Goal: Task Accomplishment & Management: Manage account settings

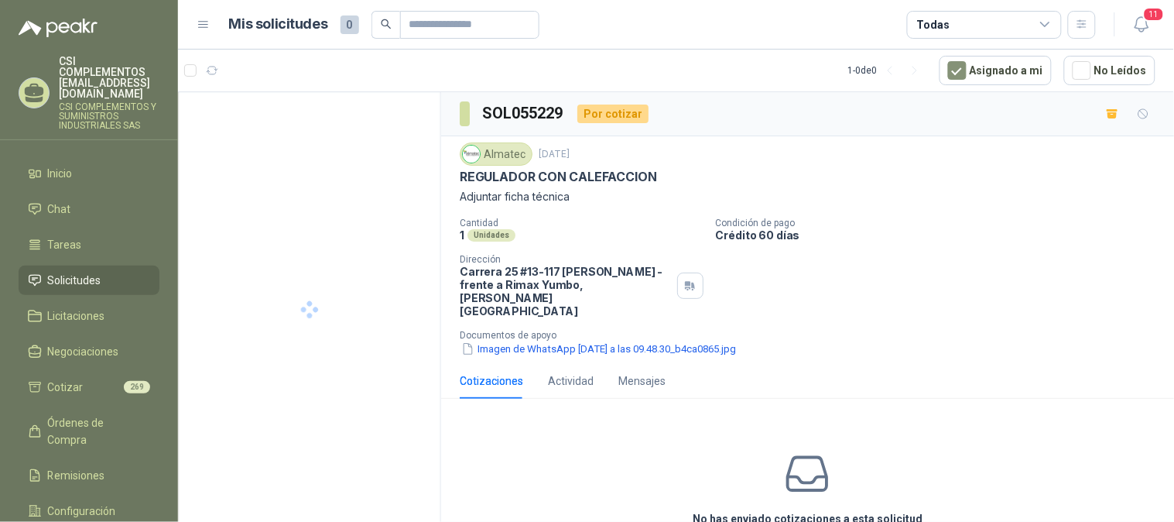
click at [64, 272] on span "Solicitudes" at bounding box center [74, 280] width 53 height 17
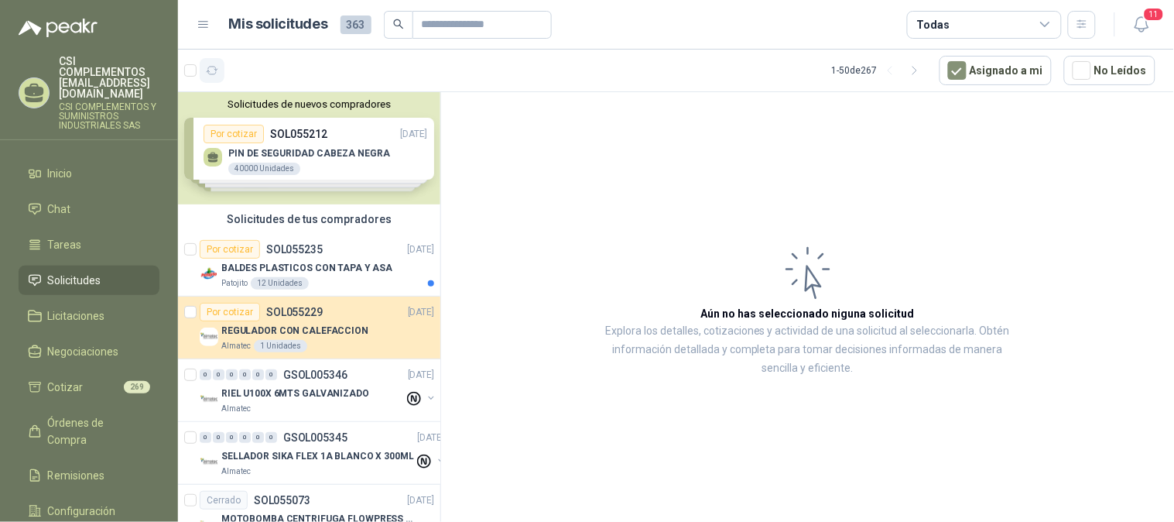
click at [217, 70] on icon "button" at bounding box center [212, 70] width 13 height 13
click at [197, 73] on div at bounding box center [204, 70] width 40 height 25
click at [255, 56] on article "30 30 1 - 50 de 267 Asignado a mi No Leídos" at bounding box center [676, 71] width 996 height 42
click at [284, 248] on p "SOL055235" at bounding box center [294, 249] width 56 height 11
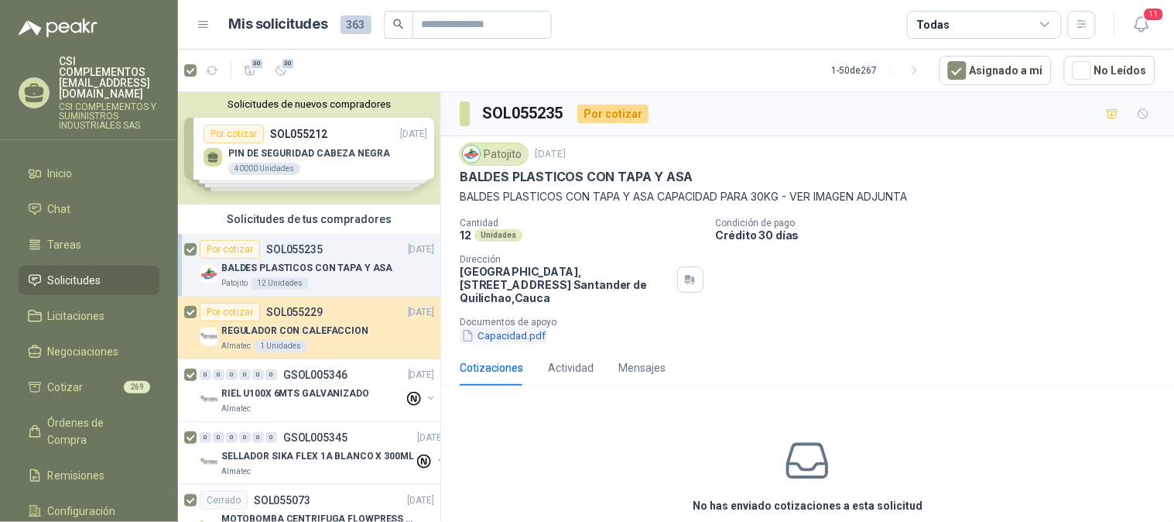
click at [506, 335] on button "Capacidad.pdf" at bounding box center [503, 335] width 87 height 16
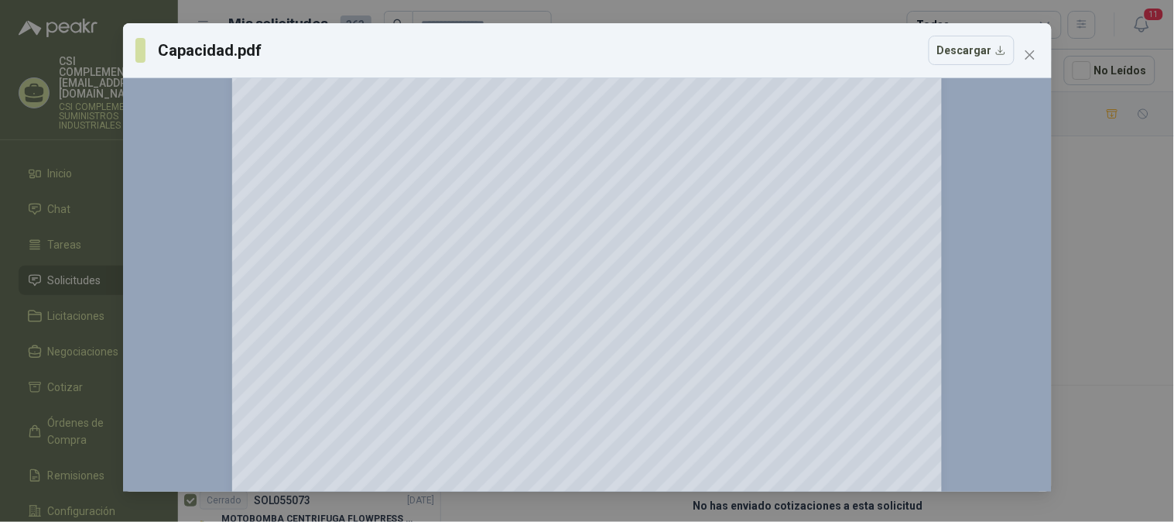
scroll to position [86, 0]
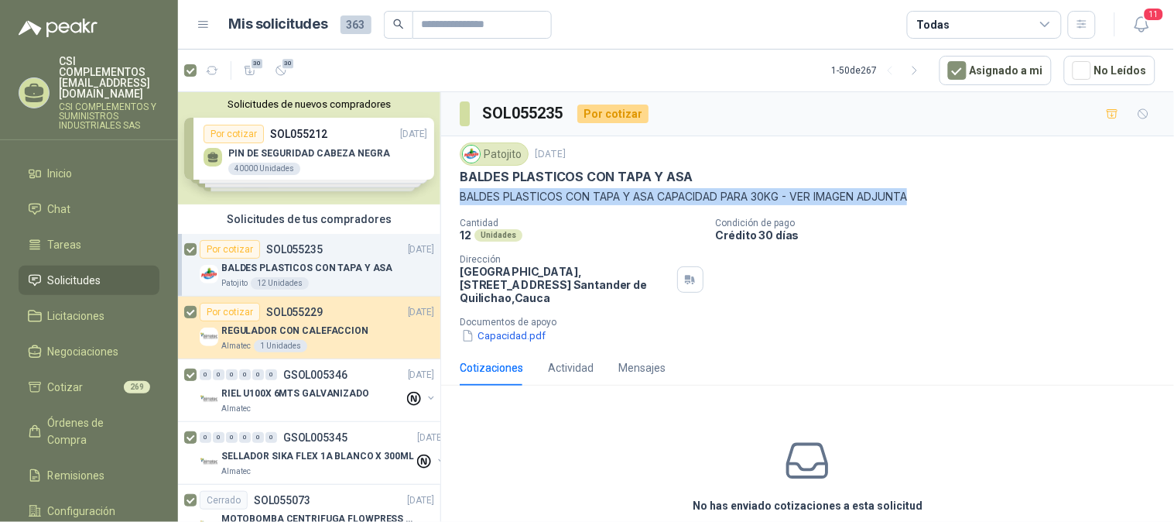
drag, startPoint x: 462, startPoint y: 194, endPoint x: 937, endPoint y: 194, distance: 475.1
click at [937, 194] on p "BALDES PLASTICOS CON TAPA Y ASA CAPACIDAD PARA 30KG - VER IMAGEN ADJUNTA" at bounding box center [808, 196] width 696 height 17
copy p "BALDES PLASTICOS CON TAPA Y ASA CAPACIDAD PARA 30KG - VER IMAGEN ADJUNTA"
